Goal: Transaction & Acquisition: Purchase product/service

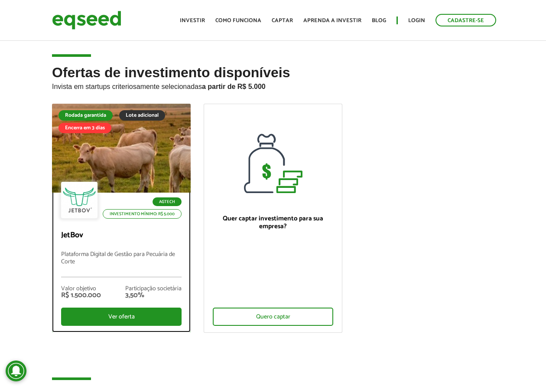
click at [106, 153] on div at bounding box center [121, 148] width 167 height 107
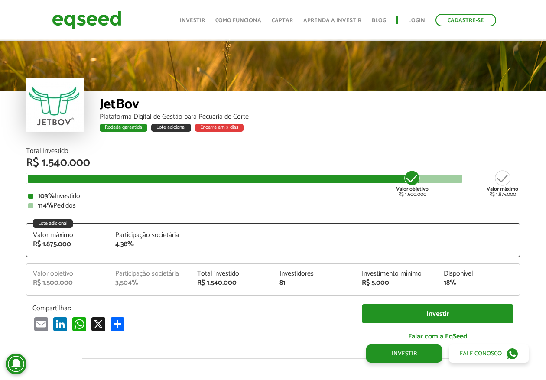
scroll to position [987, 0]
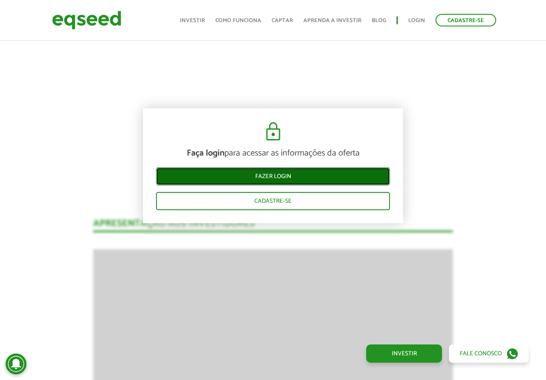
click at [279, 180] on link "Fazer login" at bounding box center [273, 176] width 234 height 18
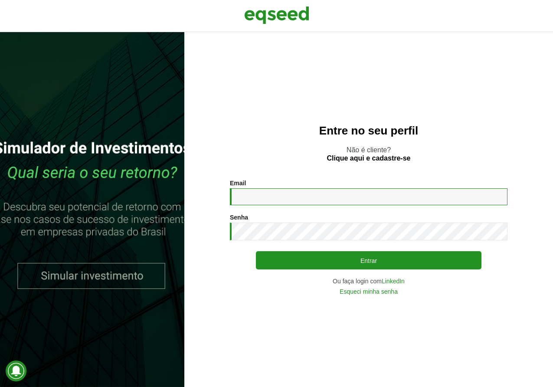
click at [334, 198] on input "Email *" at bounding box center [369, 196] width 278 height 17
type input "**********"
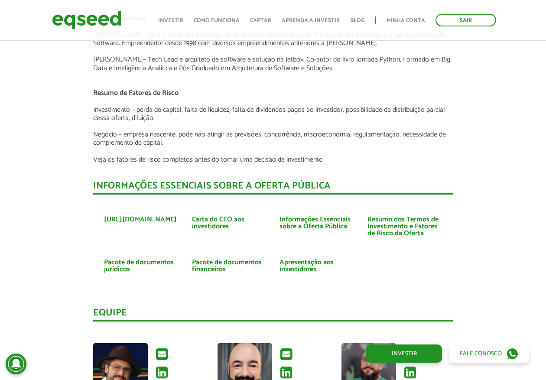
scroll to position [1861, 0]
